Goal: Task Accomplishment & Management: Manage account settings

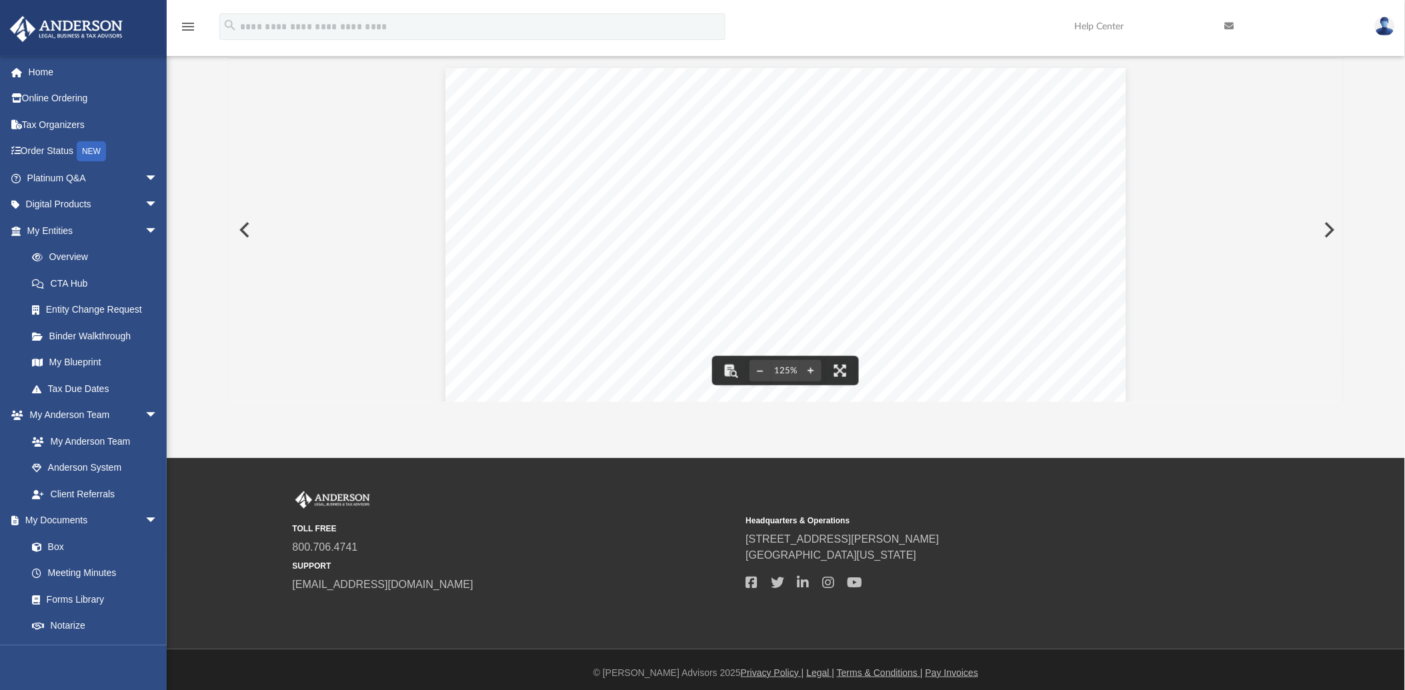
scroll to position [151, 0]
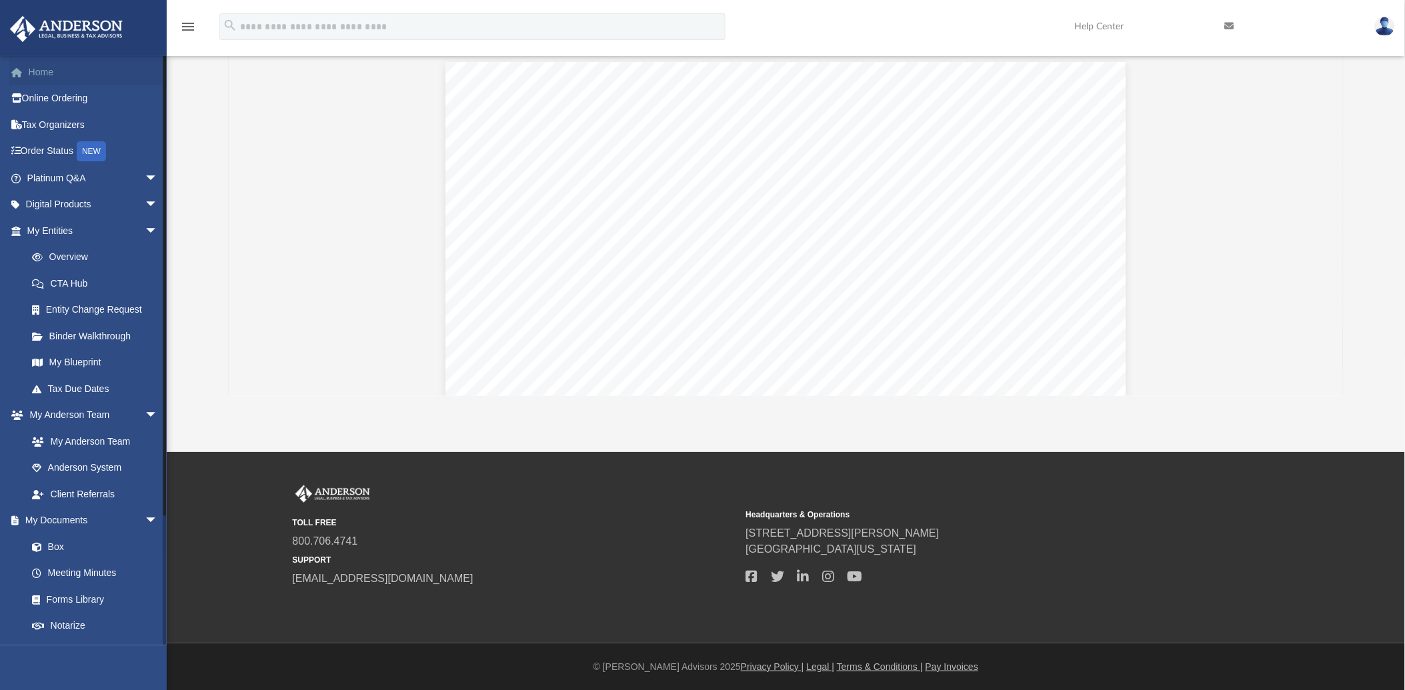
click at [44, 75] on link "Home" at bounding box center [93, 72] width 169 height 27
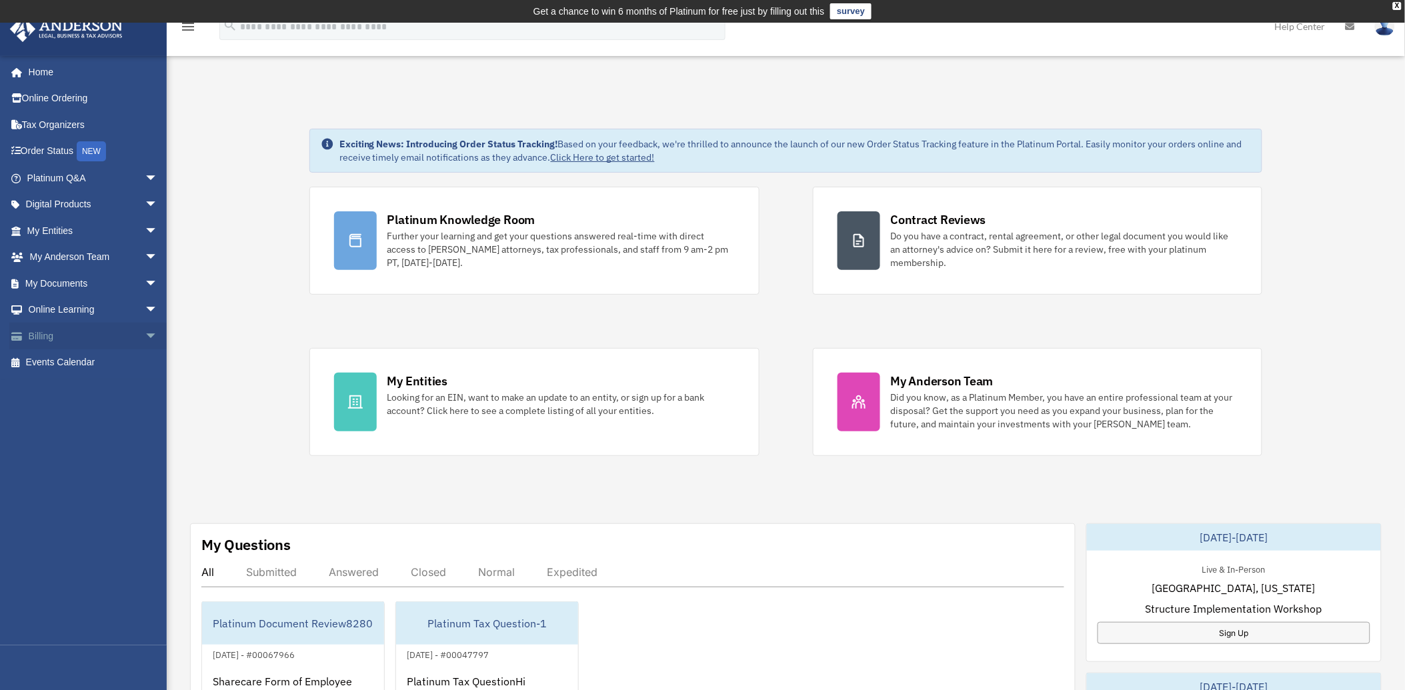
click at [145, 333] on span "arrow_drop_down" at bounding box center [158, 336] width 27 height 27
click at [75, 392] on link "Past Invoices" at bounding box center [98, 389] width 159 height 27
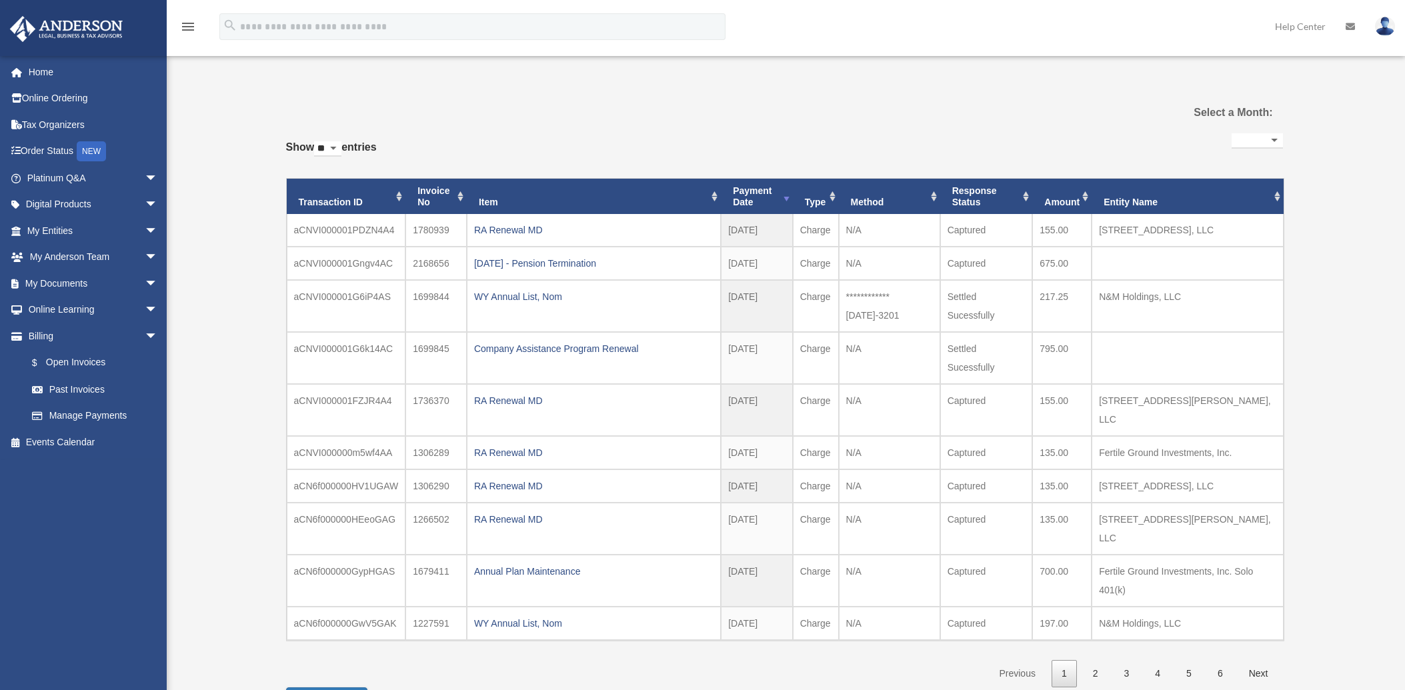
select select
